Goal: Information Seeking & Learning: Learn about a topic

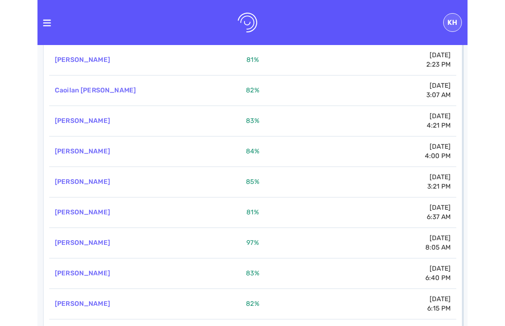
scroll to position [83, 0]
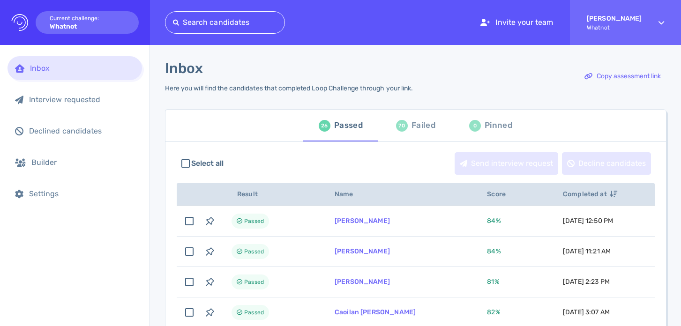
click at [400, 136] on div "70 Failed" at bounding box center [415, 126] width 39 height 26
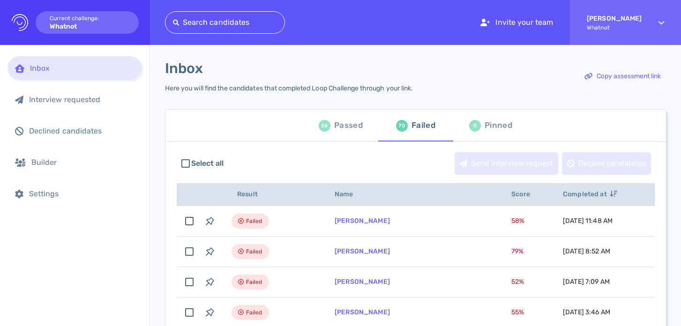
click at [218, 22] on div at bounding box center [225, 22] width 104 height 13
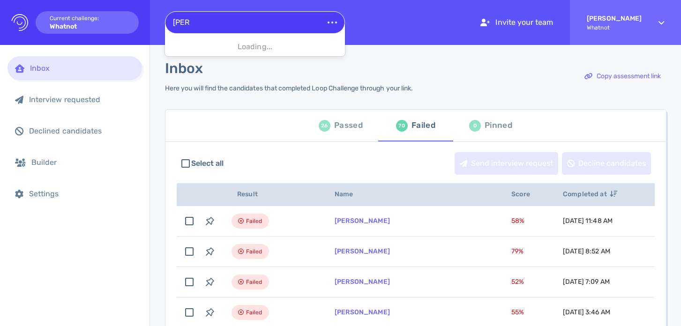
type input "[PERSON_NAME]"
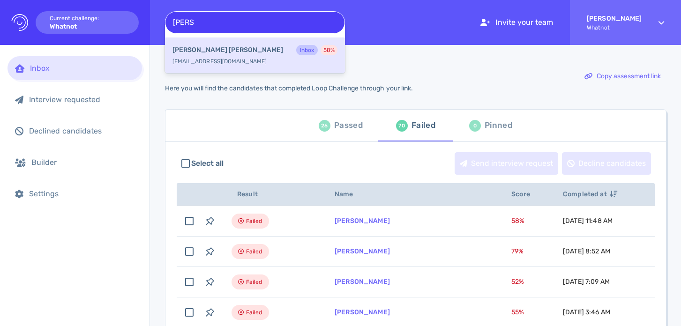
click at [213, 52] on b "[PERSON_NAME]" at bounding box center [228, 50] width 111 height 10
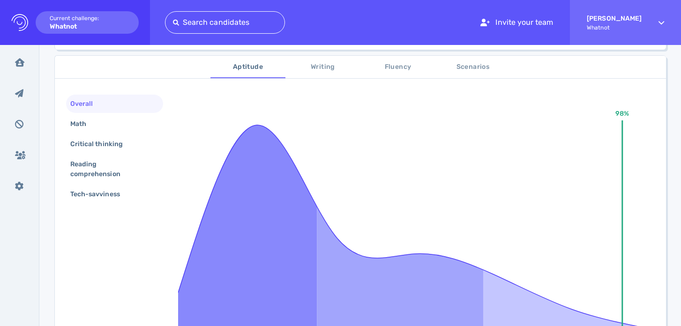
scroll to position [125, 0]
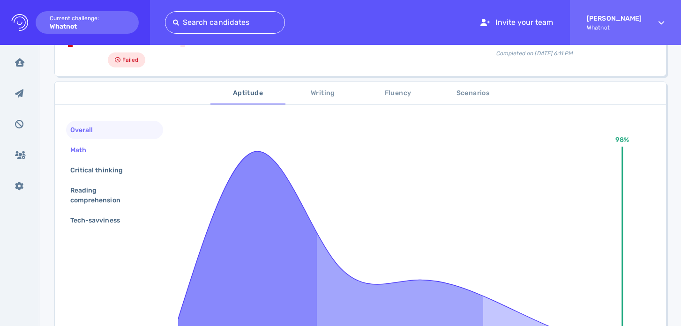
click at [120, 151] on div "Math" at bounding box center [114, 150] width 97 height 18
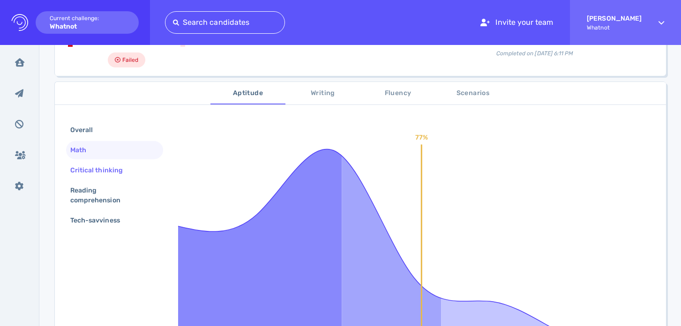
click at [106, 168] on div "Critical thinking" at bounding box center [101, 171] width 66 height 14
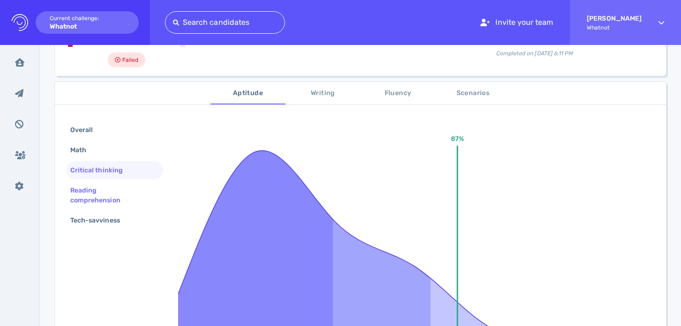
click at [103, 192] on div "Reading comprehension" at bounding box center [110, 195] width 85 height 23
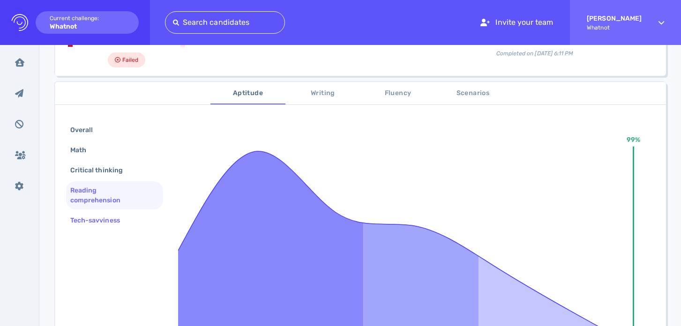
click at [112, 220] on div "Tech-savviness" at bounding box center [99, 221] width 63 height 14
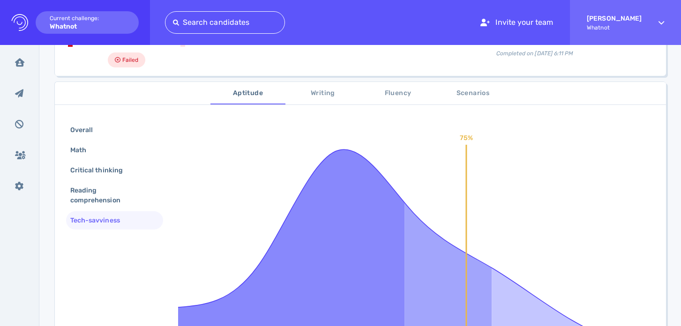
click at [322, 88] on span "Writing" at bounding box center [323, 94] width 64 height 12
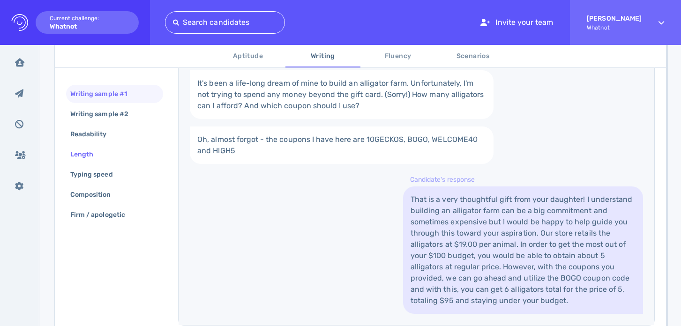
scroll to position [276, 0]
click at [124, 112] on div "Writing sample #2" at bounding box center [103, 114] width 71 height 14
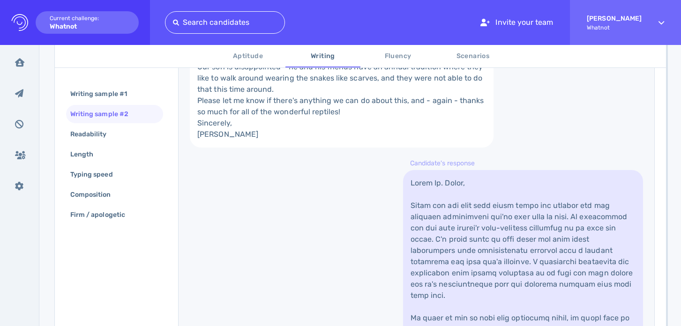
scroll to position [43, 0]
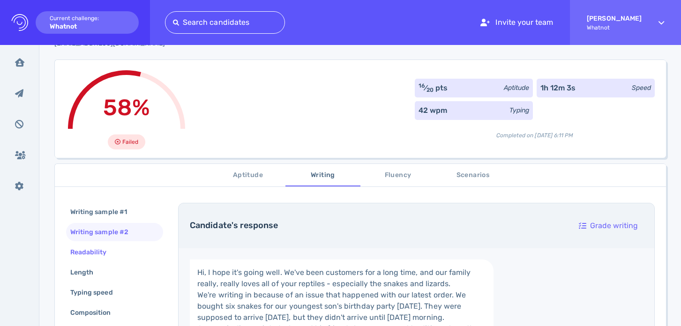
click at [105, 249] on div "Readability" at bounding box center [93, 253] width 50 height 14
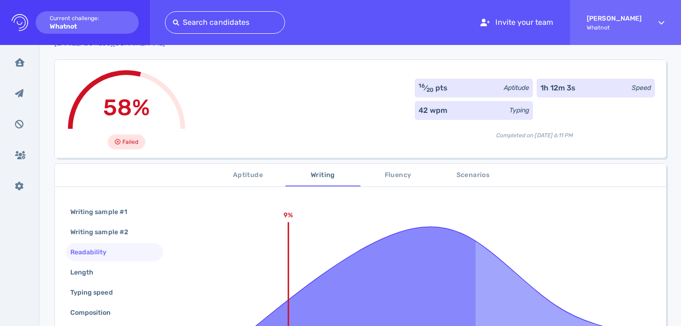
scroll to position [141, 0]
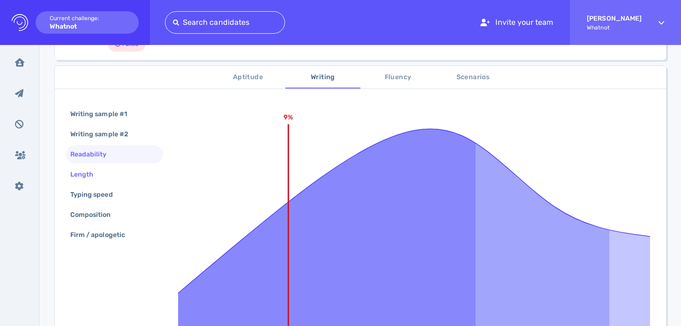
click at [103, 177] on div "Length" at bounding box center [86, 175] width 36 height 14
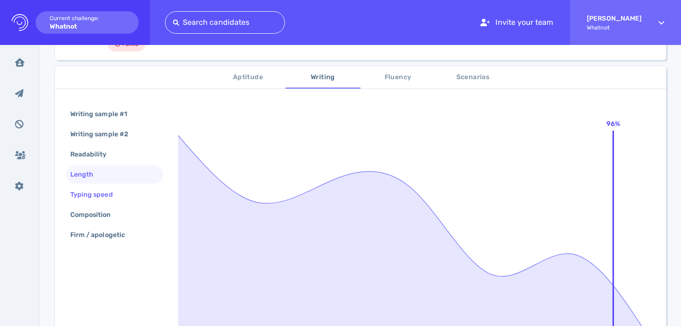
click at [104, 189] on div "Typing speed" at bounding box center [96, 195] width 56 height 14
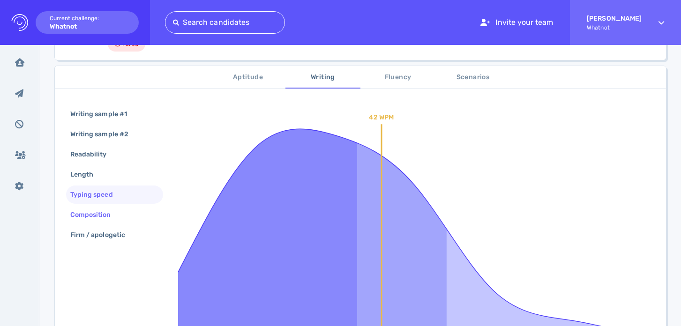
click at [107, 211] on div "Composition" at bounding box center [95, 215] width 54 height 14
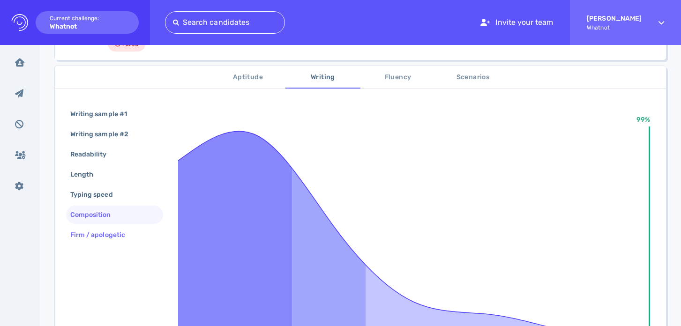
click at [118, 234] on div "Firm / apologetic" at bounding box center [102, 235] width 68 height 14
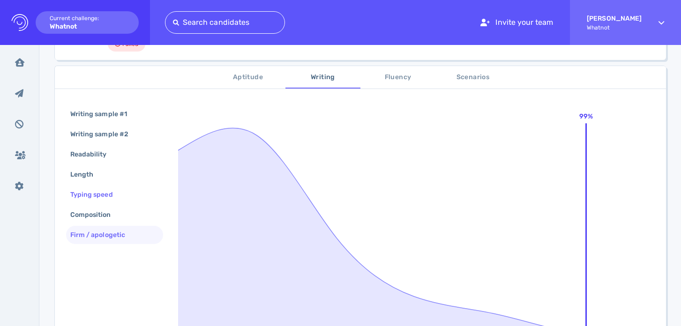
scroll to position [0, 0]
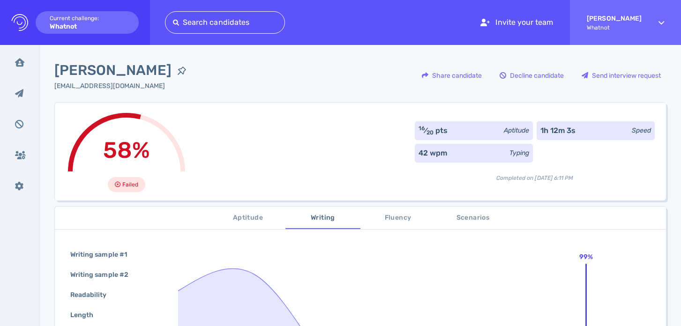
click at [397, 217] on span "Fluency" at bounding box center [398, 218] width 64 height 12
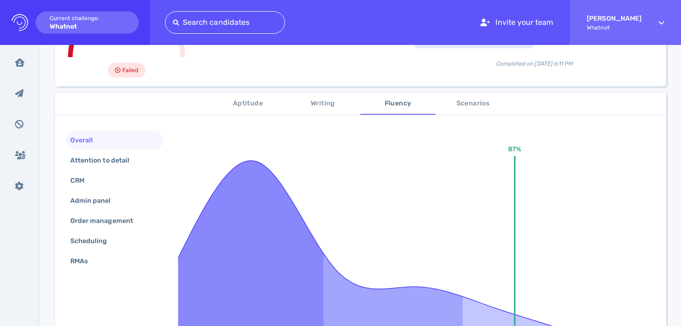
scroll to position [124, 0]
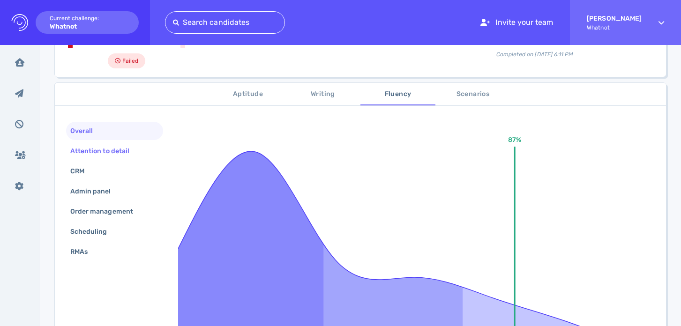
click at [129, 155] on div "Attention to detail" at bounding box center [104, 151] width 72 height 14
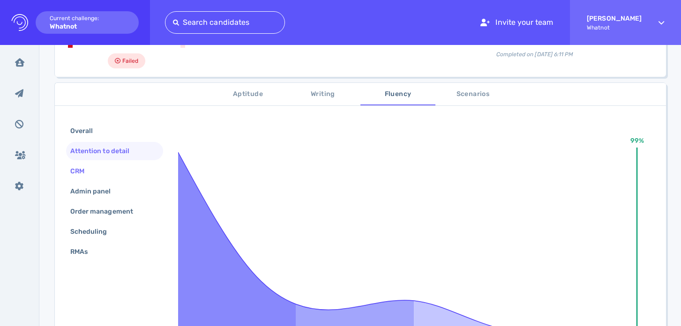
click at [96, 168] on div "CRM" at bounding box center [114, 171] width 97 height 18
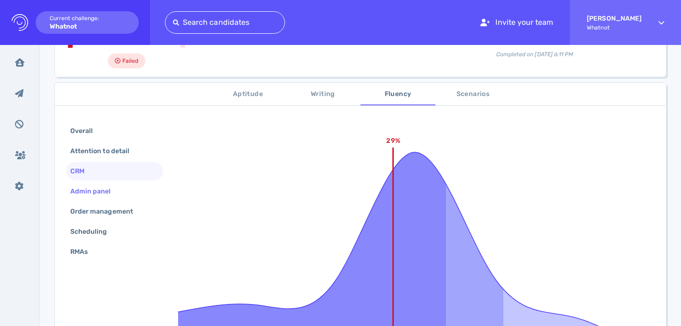
click at [103, 188] on div "Admin panel" at bounding box center [95, 192] width 54 height 14
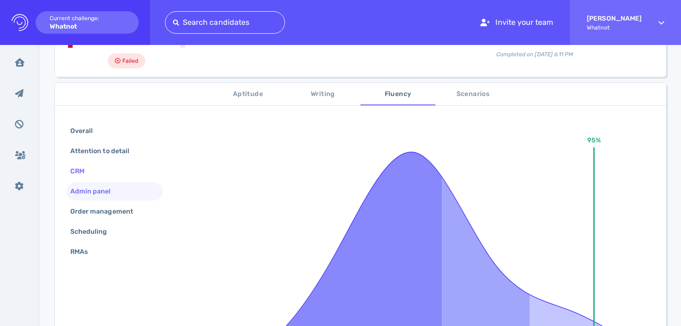
click at [99, 165] on div "CRM" at bounding box center [114, 171] width 97 height 18
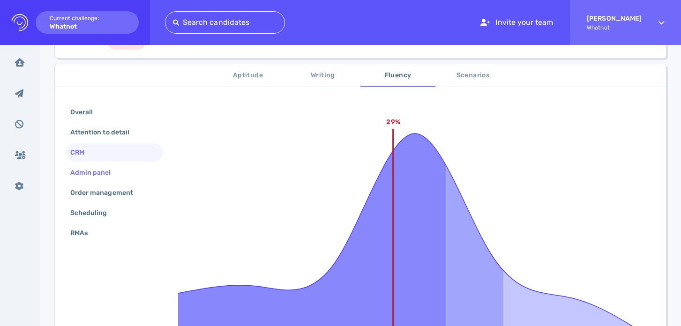
scroll to position [149, 0]
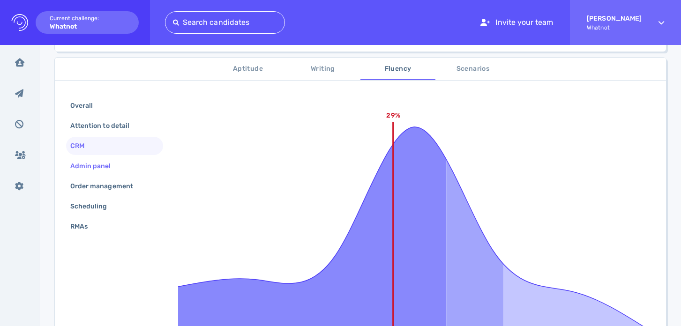
click at [103, 170] on div "Admin panel" at bounding box center [95, 166] width 54 height 14
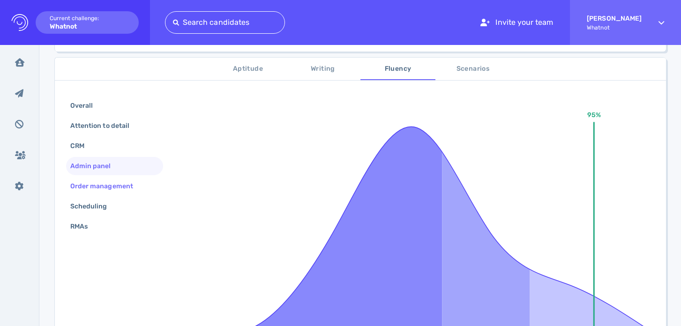
click at [103, 187] on div "Order management" at bounding box center [106, 187] width 76 height 14
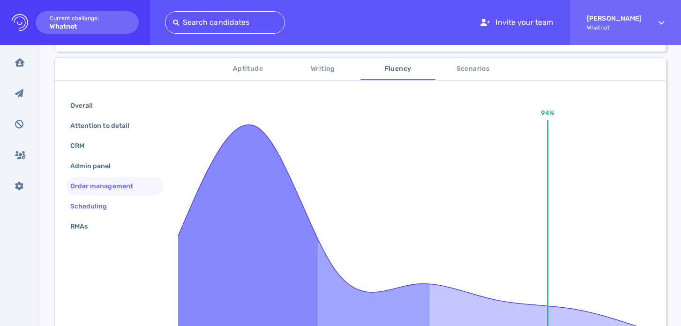
click at [105, 199] on div "Scheduling" at bounding box center [114, 206] width 97 height 18
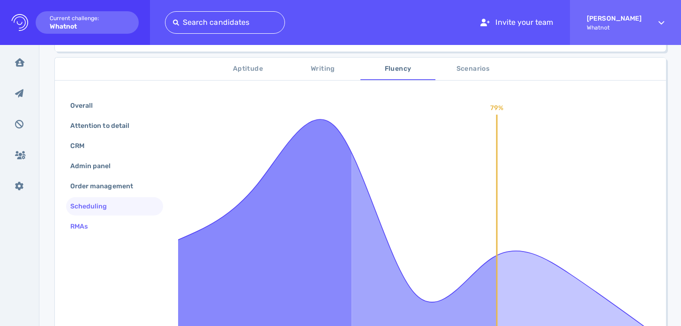
click at [105, 218] on div "RMAs" at bounding box center [114, 227] width 97 height 18
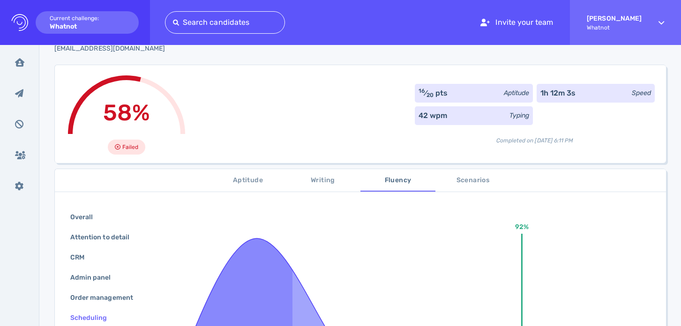
scroll to position [22, 0]
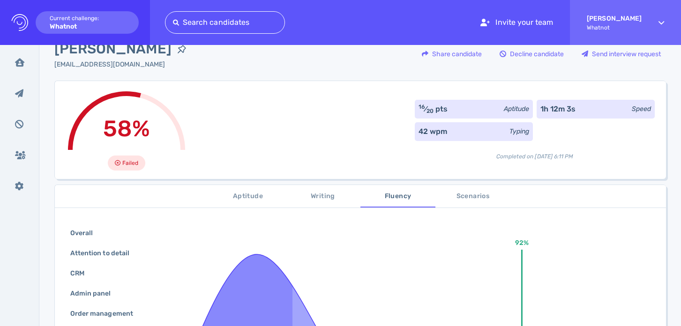
click at [482, 205] on button "Scenarios" at bounding box center [473, 196] width 75 height 23
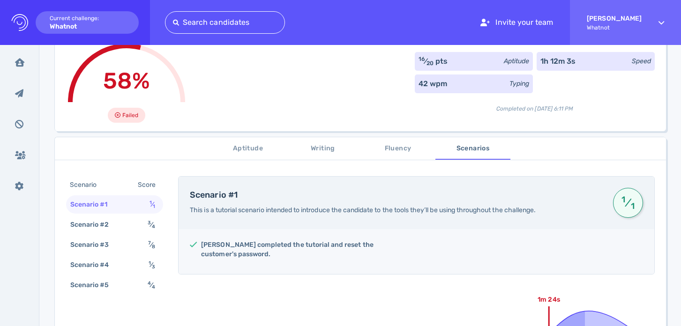
scroll to position [75, 0]
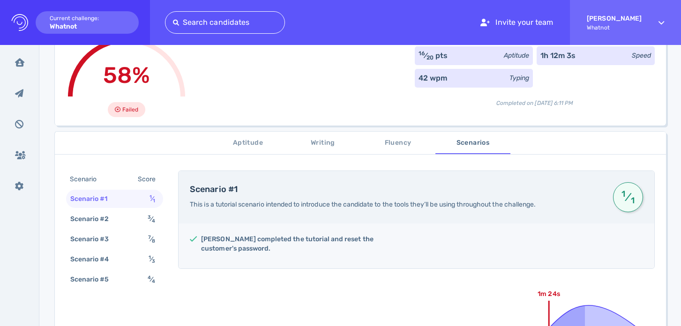
click at [249, 142] on span "Aptitude" at bounding box center [248, 143] width 64 height 12
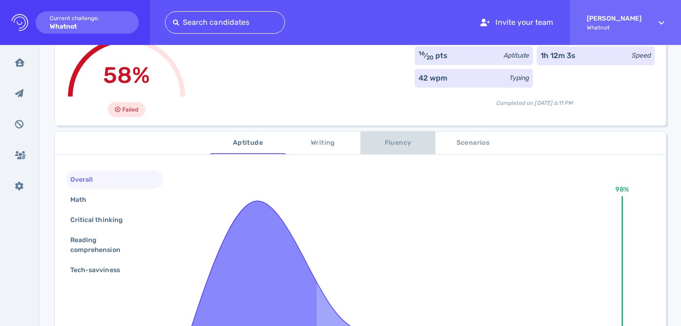
click at [390, 151] on button "Fluency" at bounding box center [398, 143] width 75 height 23
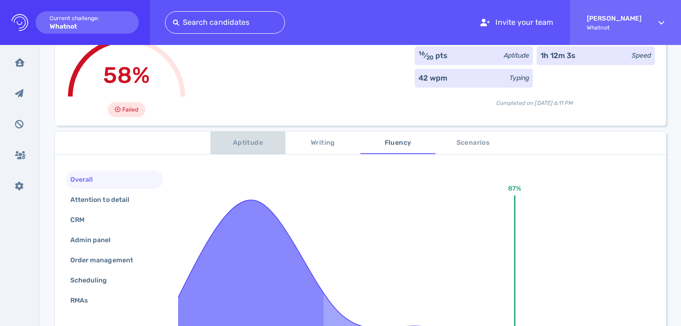
click at [248, 134] on button "Aptitude" at bounding box center [248, 143] width 75 height 23
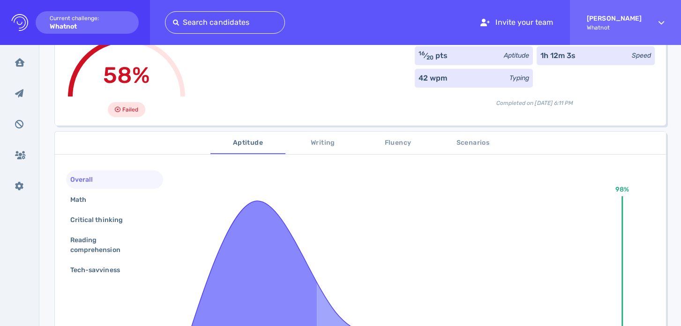
click at [400, 146] on span "Fluency" at bounding box center [398, 143] width 64 height 12
